Goal: Navigation & Orientation: Find specific page/section

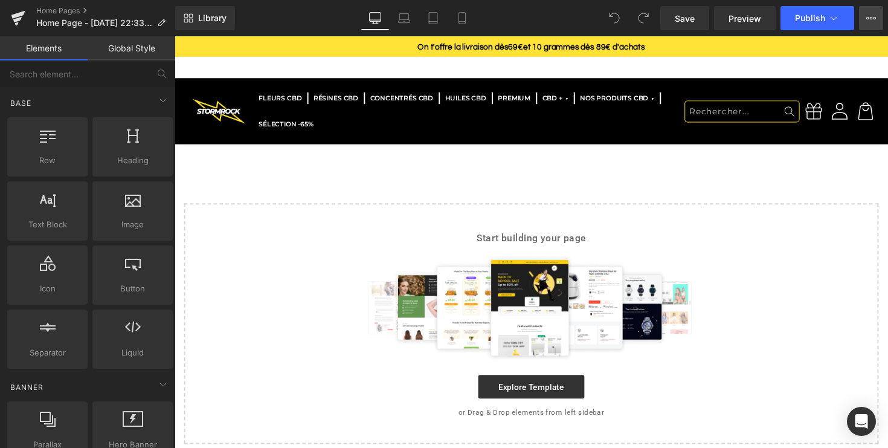
click at [872, 19] on icon at bounding box center [871, 18] width 10 height 10
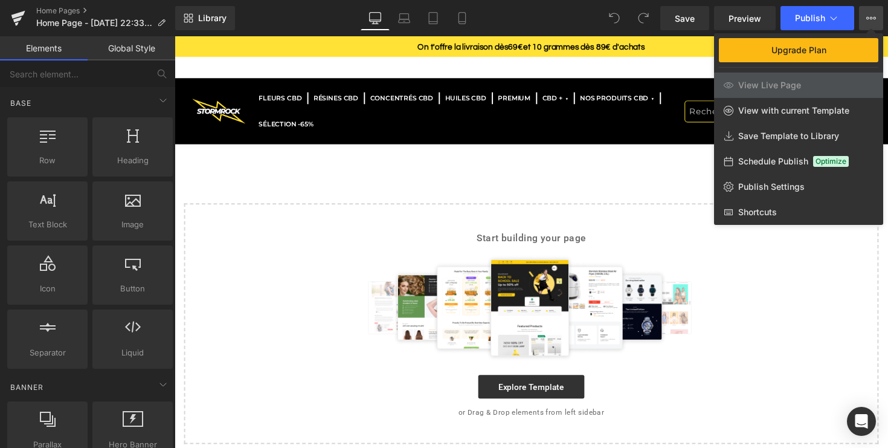
click at [369, 188] on div at bounding box center [532, 241] width 714 height 411
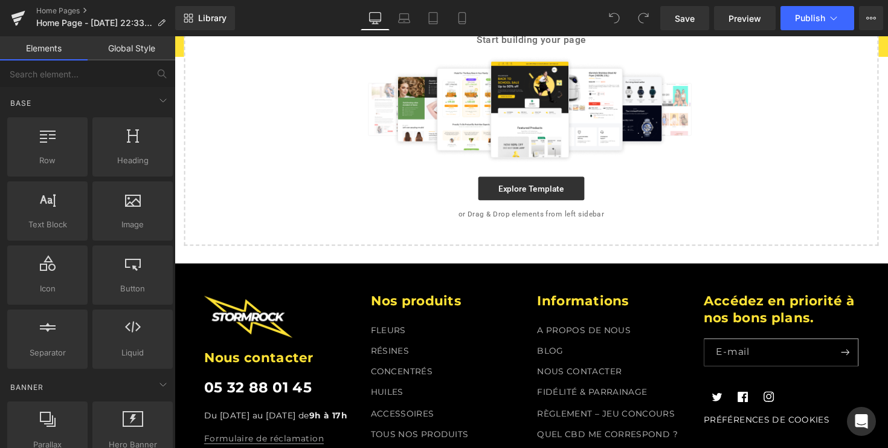
scroll to position [198, 0]
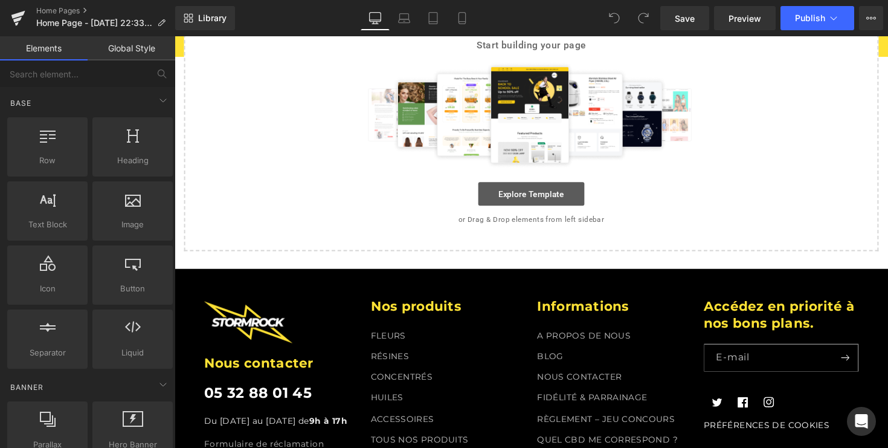
click at [547, 192] on link "Explore Template" at bounding box center [540, 197] width 109 height 24
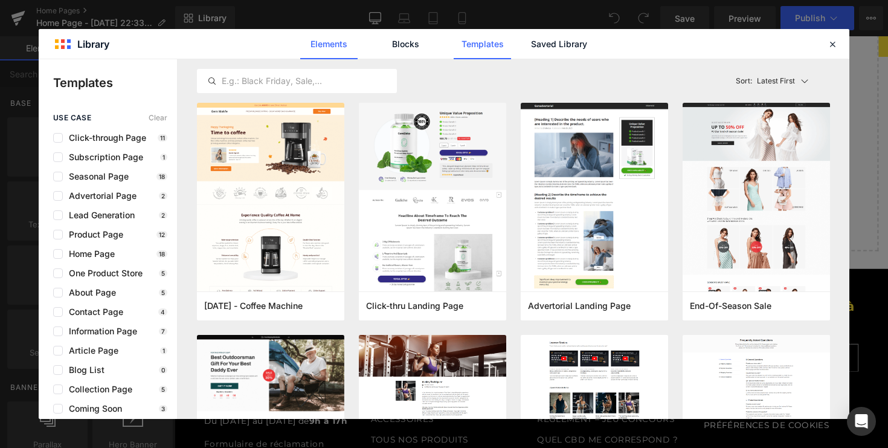
click at [333, 46] on link "Elements" at bounding box center [328, 44] width 57 height 30
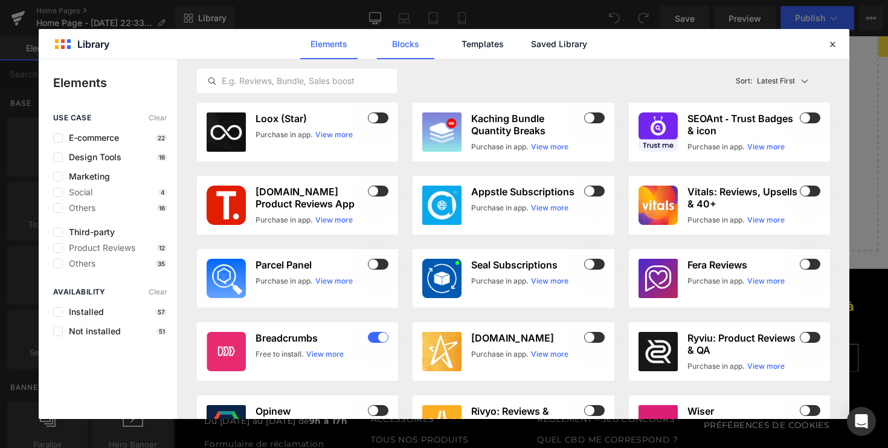
click at [396, 48] on link "Blocks" at bounding box center [405, 44] width 57 height 30
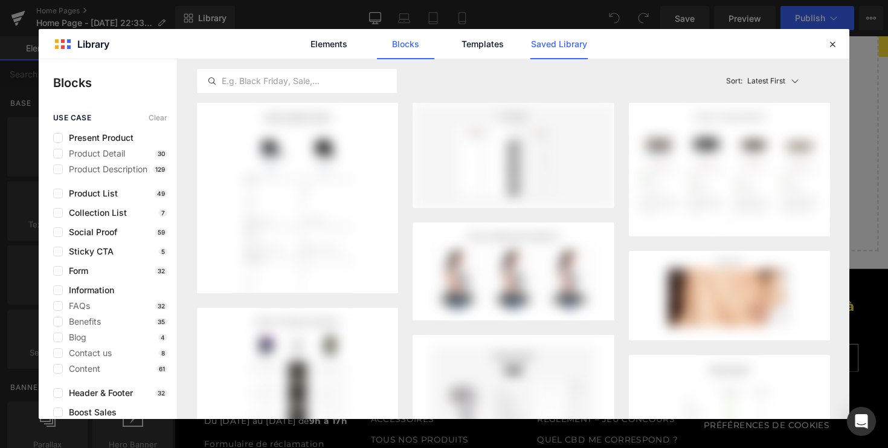
click at [555, 45] on link "Saved Library" at bounding box center [558, 44] width 57 height 30
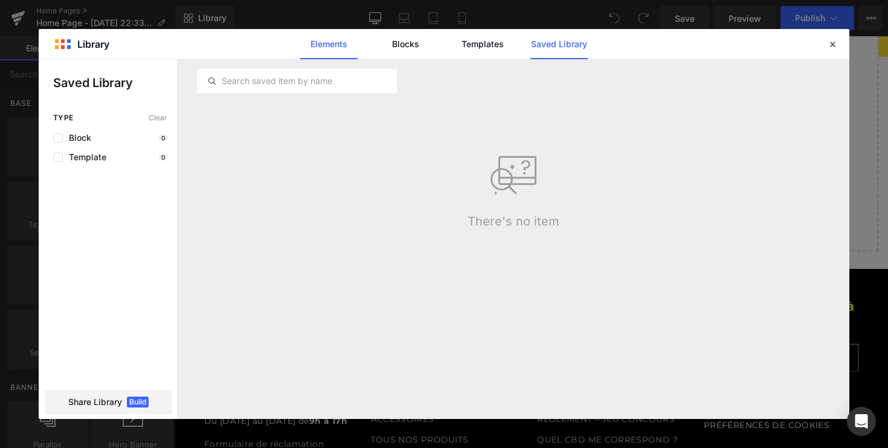
click at [335, 49] on link "Elements" at bounding box center [328, 44] width 57 height 30
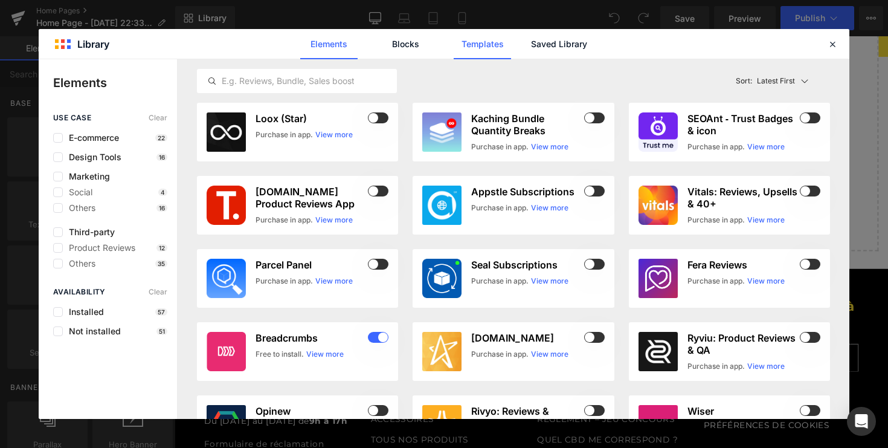
click at [474, 49] on link "Templates" at bounding box center [482, 44] width 57 height 30
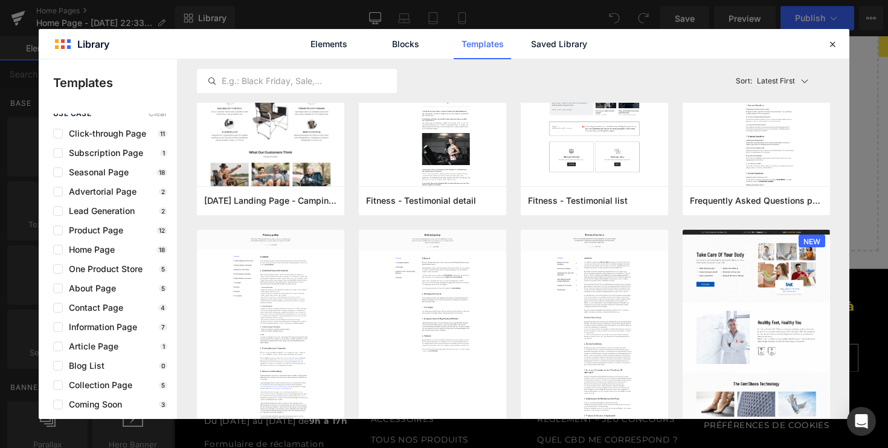
scroll to position [0, 0]
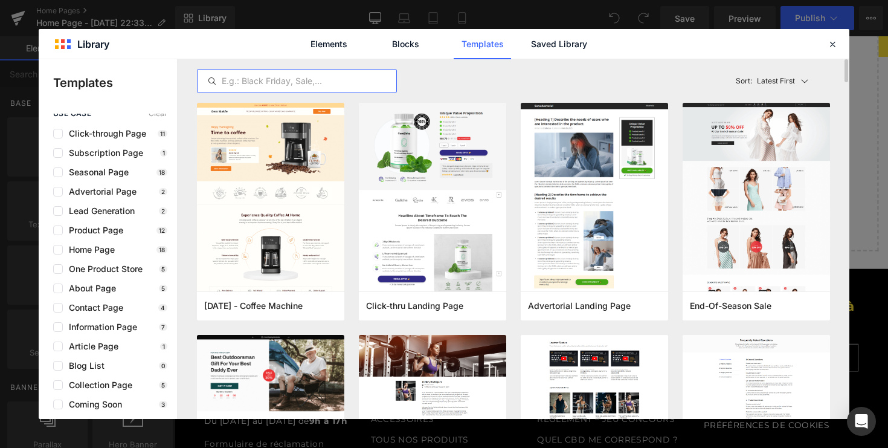
click at [283, 75] on input "text" at bounding box center [297, 81] width 199 height 14
click at [830, 47] on icon at bounding box center [832, 44] width 11 height 11
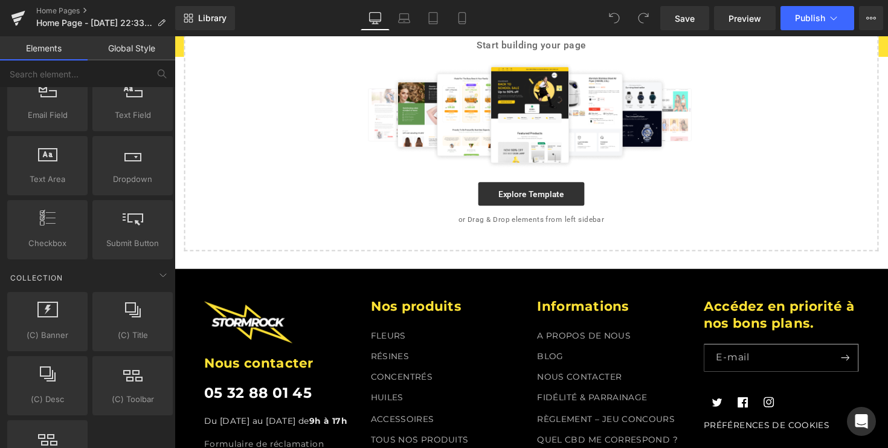
scroll to position [2305, 0]
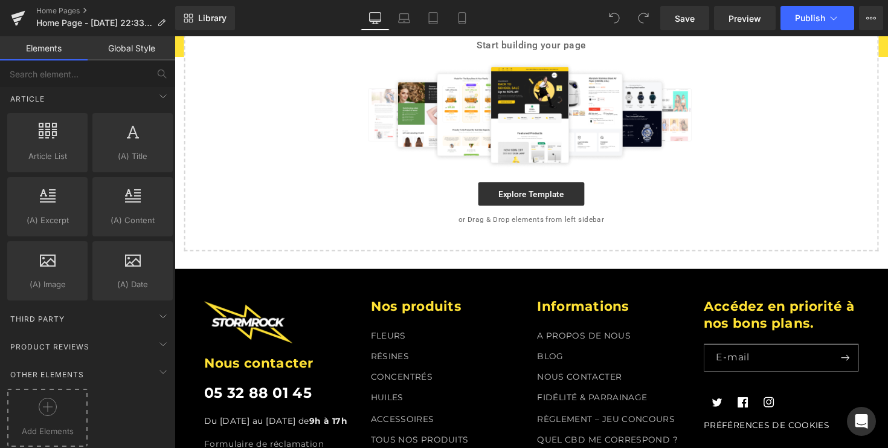
click at [47, 401] on icon at bounding box center [48, 407] width 18 height 18
